Goal: Information Seeking & Learning: Learn about a topic

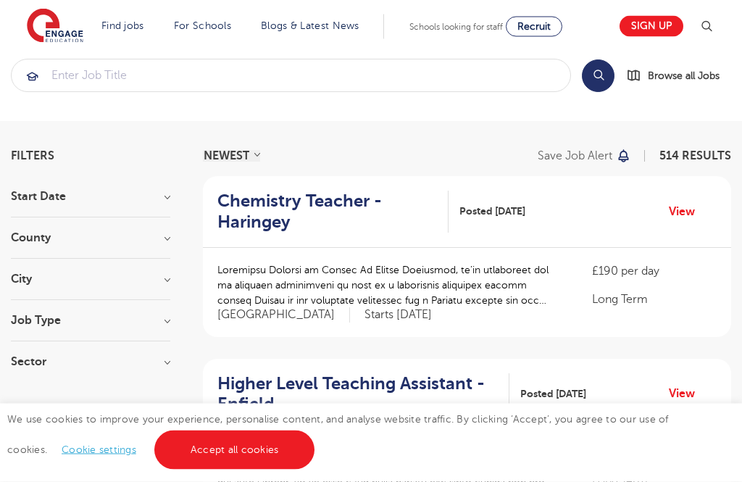
scroll to position [28, 0]
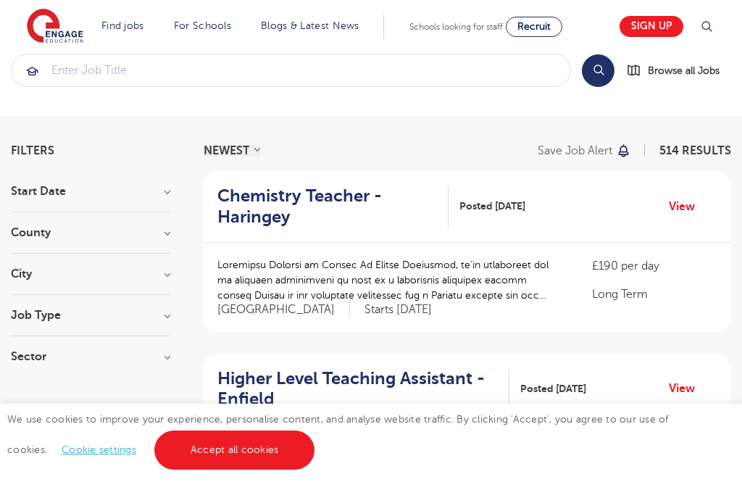
click at [34, 316] on h3 "Job Type" at bounding box center [90, 315] width 159 height 12
click at [25, 314] on h3 "Job Type" at bounding box center [90, 315] width 159 height 12
click at [31, 361] on h3 "Sector" at bounding box center [90, 357] width 159 height 12
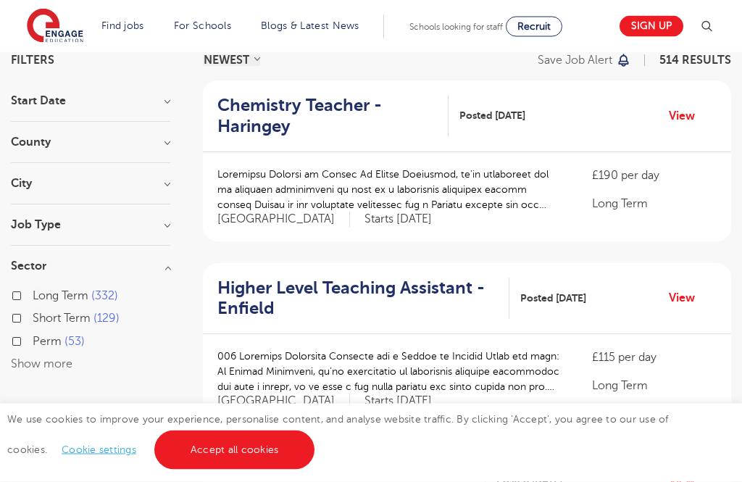
scroll to position [117, 0]
click at [33, 316] on label "Short Term 129" at bounding box center [76, 318] width 87 height 19
click at [33, 316] on input "Short Term 129" at bounding box center [37, 316] width 9 height 9
checkbox input "true"
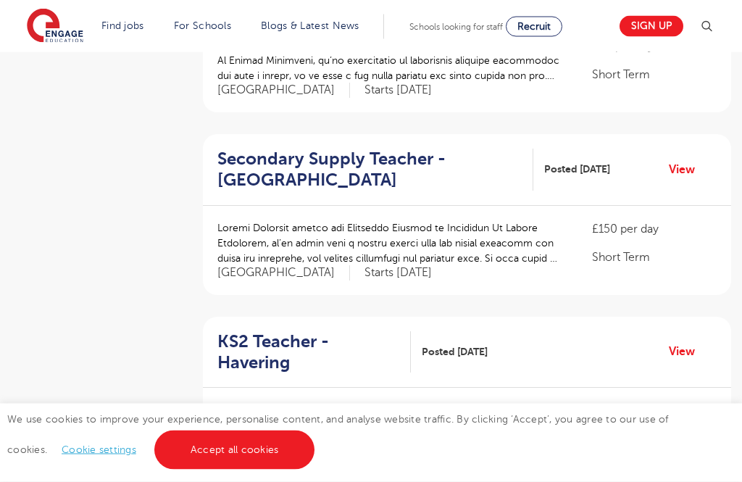
scroll to position [1340, 0]
click at [527, 224] on p at bounding box center [389, 243] width 345 height 46
click at [674, 160] on link "View" at bounding box center [686, 169] width 37 height 19
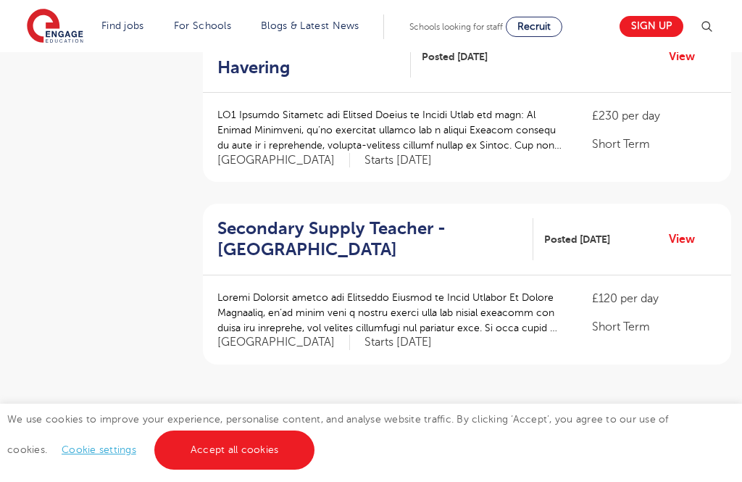
scroll to position [1637, 0]
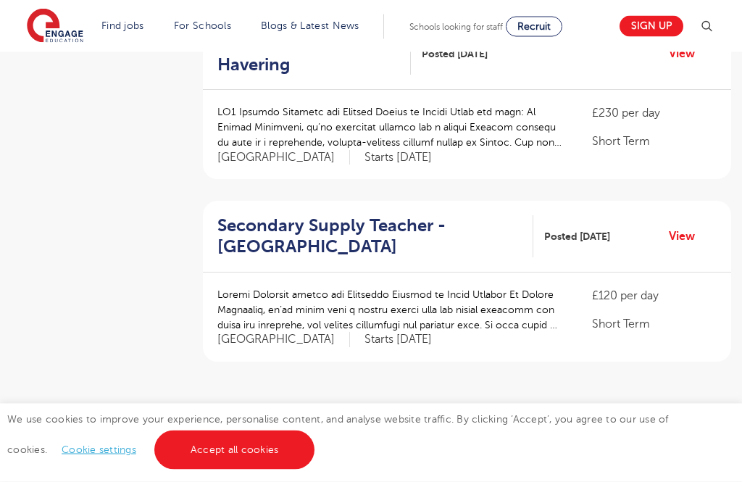
click at [416, 426] on link "2" at bounding box center [419, 432] width 7 height 13
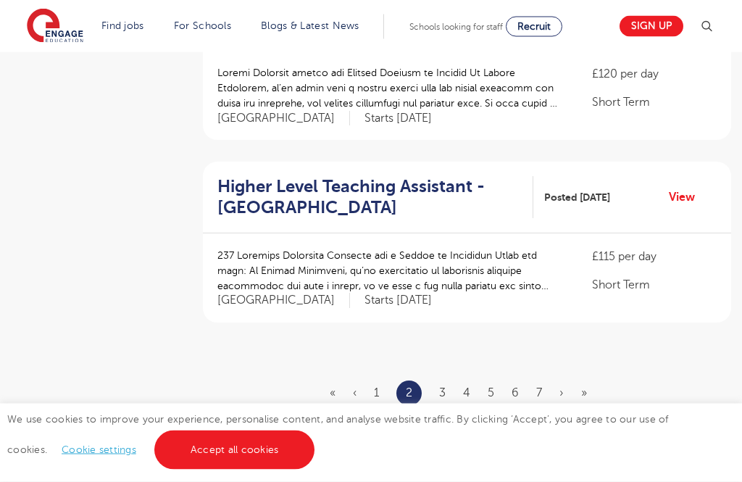
scroll to position [1677, 0]
click at [441, 386] on link "3" at bounding box center [442, 392] width 7 height 13
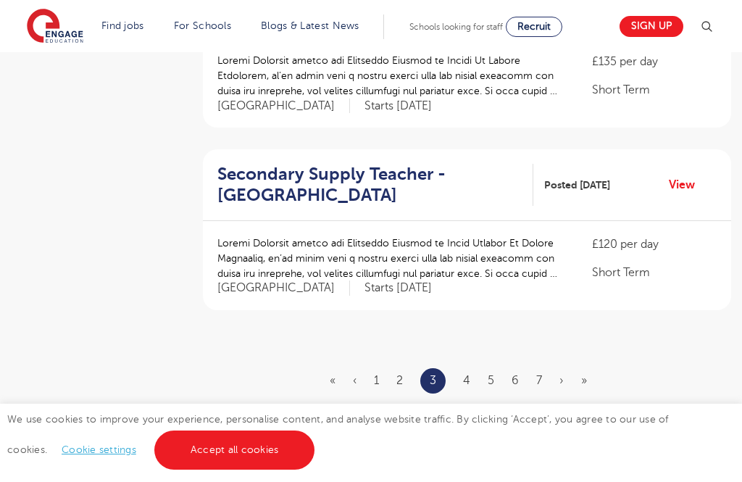
scroll to position [1686, 0]
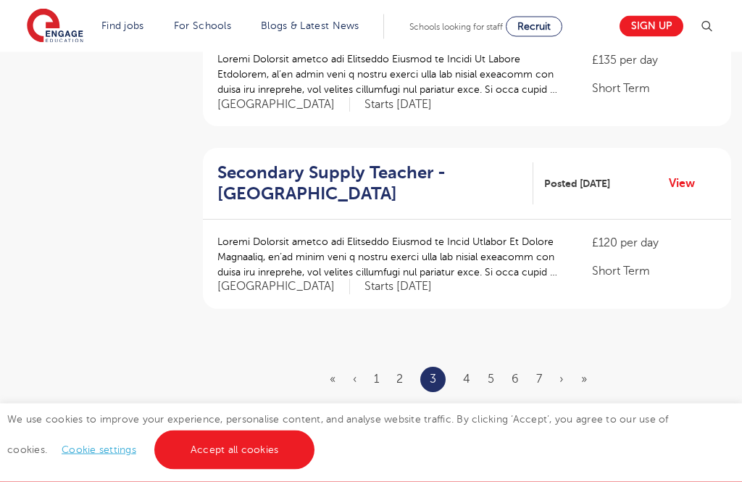
click at [464, 373] on link "4" at bounding box center [466, 379] width 7 height 13
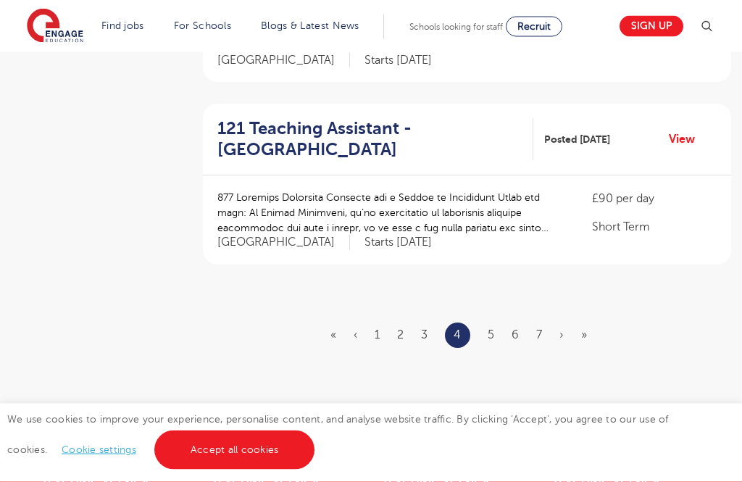
scroll to position [1725, 0]
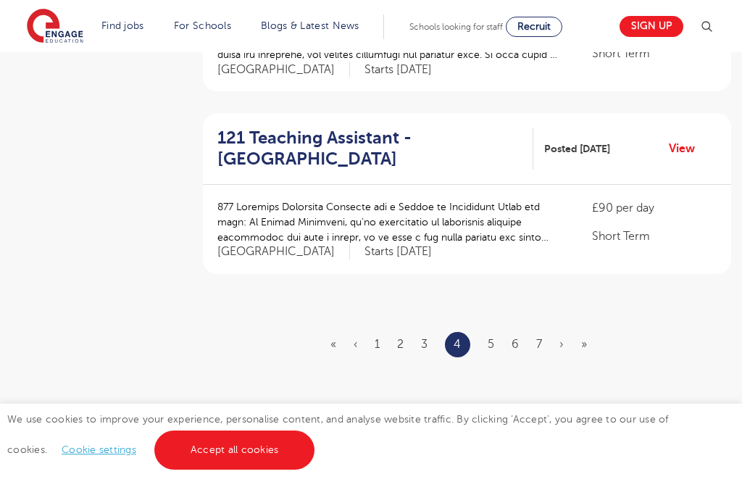
click at [484, 332] on ul "« ‹ 1 2 3 4 5 6 7 › »" at bounding box center [467, 344] width 274 height 25
click at [489, 337] on link "5" at bounding box center [490, 343] width 7 height 13
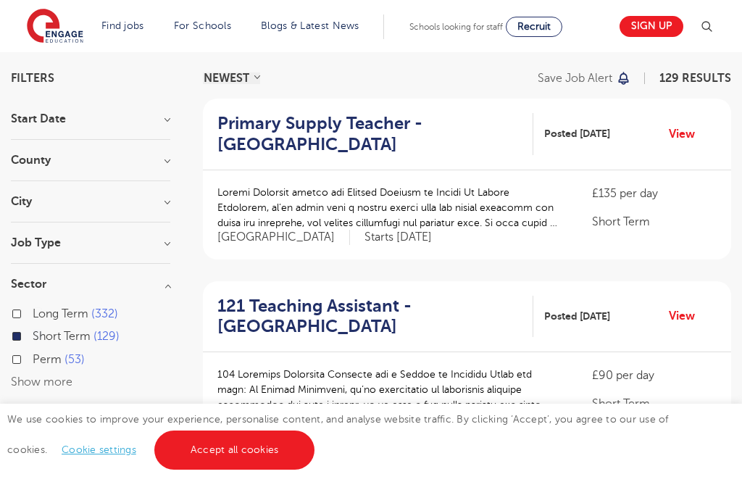
scroll to position [98, 0]
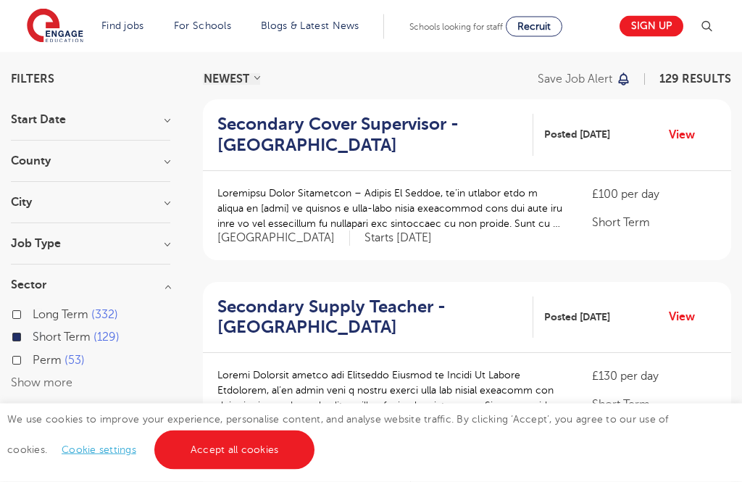
scroll to position [46, 0]
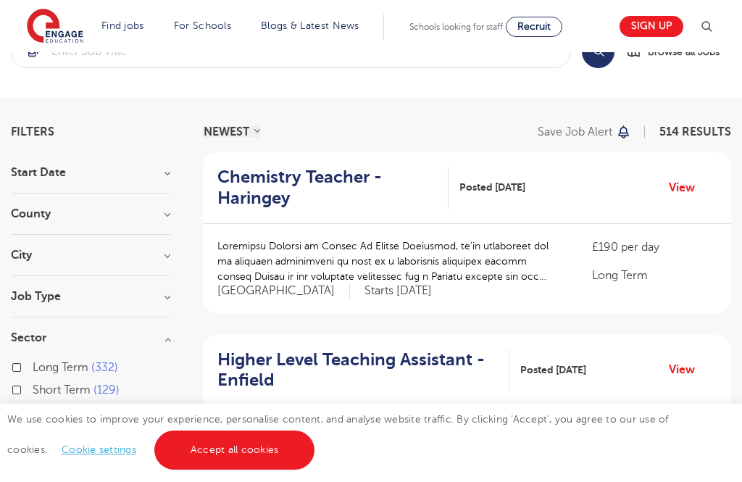
scroll to position [164, 0]
